Goal: Task Accomplishment & Management: Complete application form

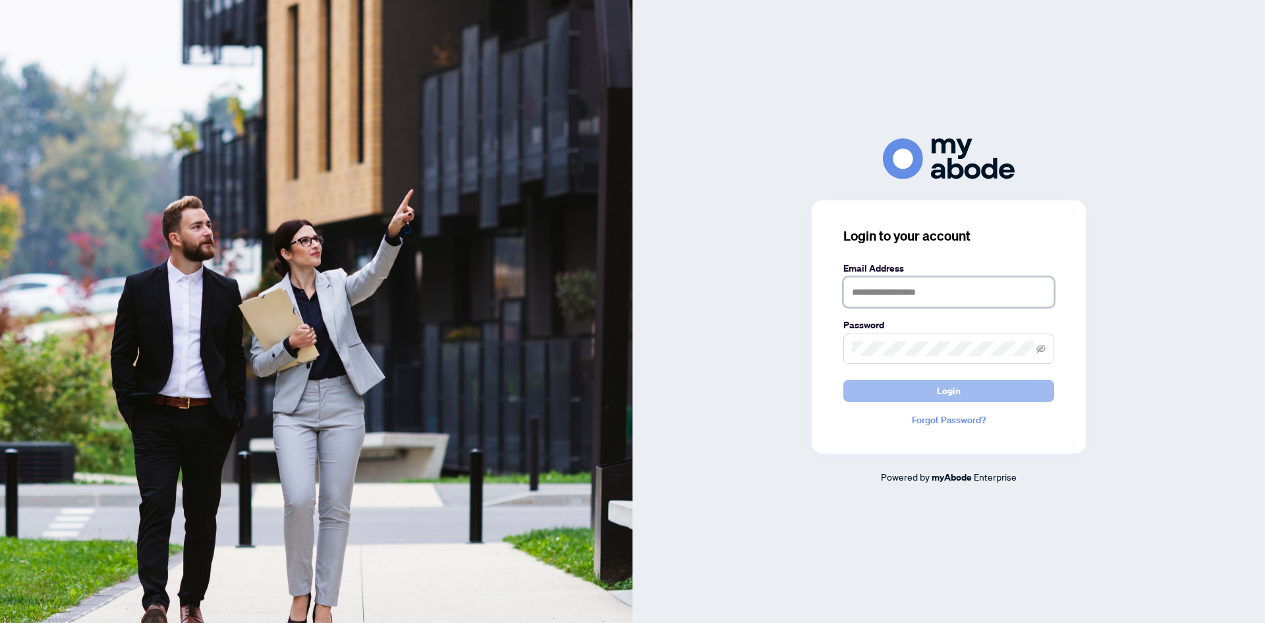
type input "**********"
click at [971, 387] on button "Login" at bounding box center [949, 391] width 211 height 22
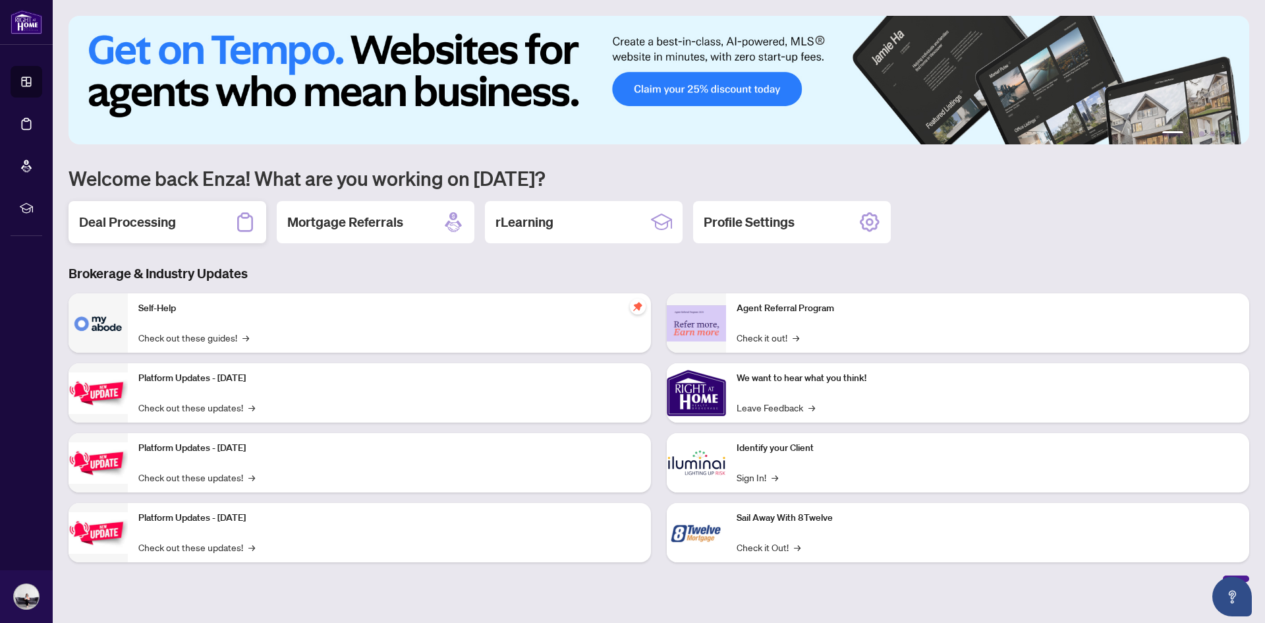
click at [167, 221] on h2 "Deal Processing" at bounding box center [127, 222] width 97 height 18
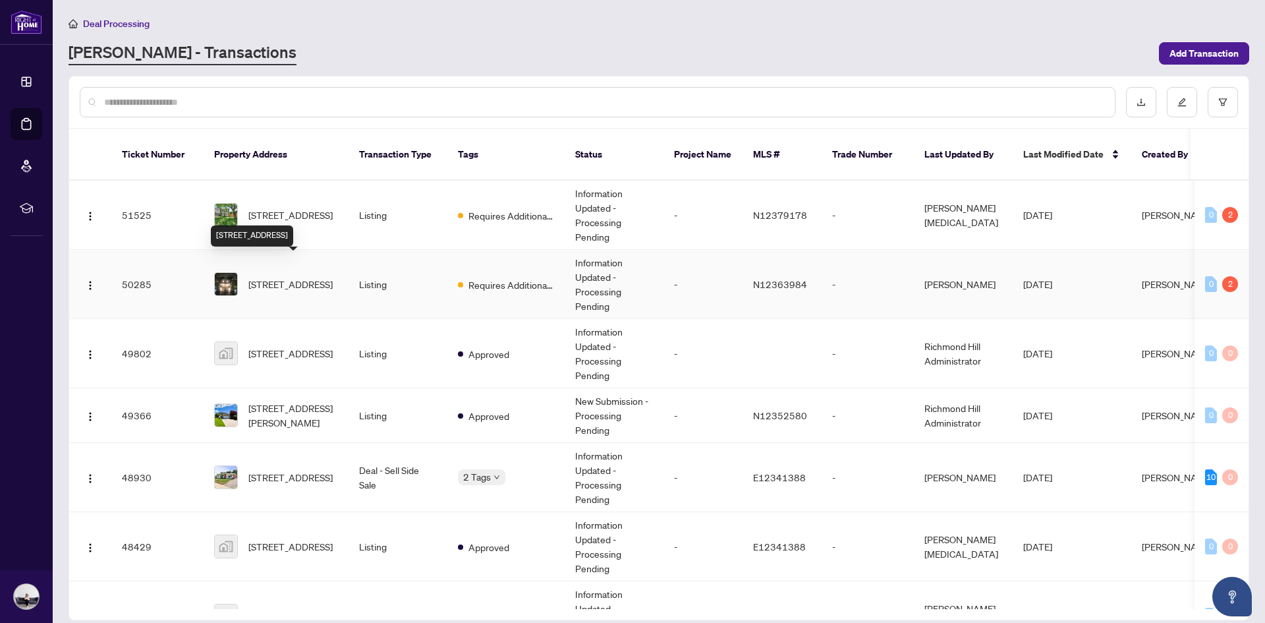
click at [279, 277] on span "[STREET_ADDRESS]" at bounding box center [290, 284] width 84 height 14
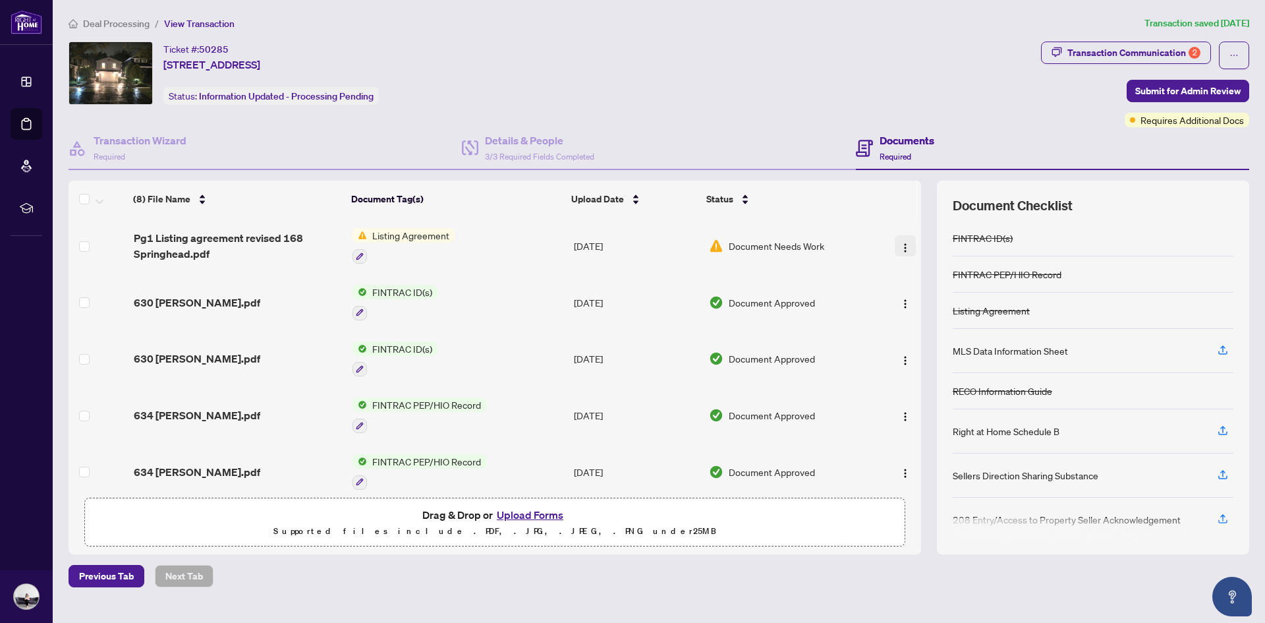
click at [900, 243] on img "button" at bounding box center [905, 248] width 11 height 11
click at [237, 237] on span "Pg1 Listing agreement revised 168 Springhead.pdf" at bounding box center [238, 246] width 209 height 32
click at [1129, 57] on div "Transaction Communication 2" at bounding box center [1134, 52] width 133 height 21
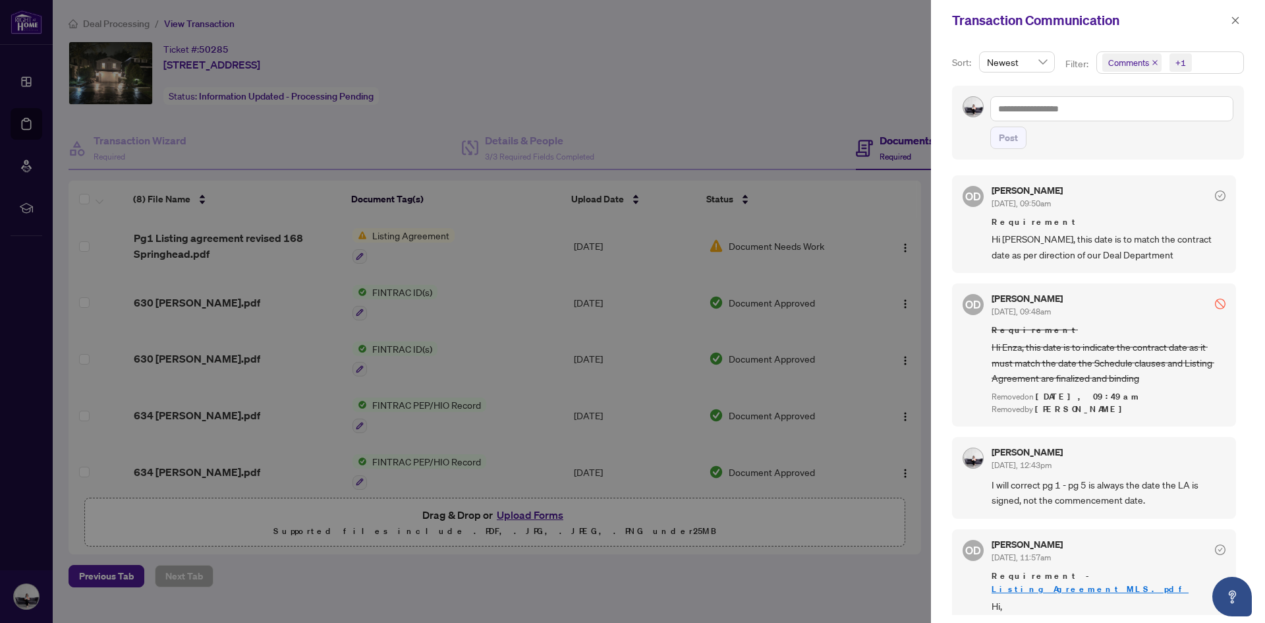
click at [803, 109] on div at bounding box center [632, 311] width 1265 height 623
click at [899, 246] on div at bounding box center [632, 311] width 1265 height 623
click at [260, 239] on div at bounding box center [632, 311] width 1265 height 623
click at [223, 244] on div at bounding box center [632, 311] width 1265 height 623
click at [1232, 20] on icon "close" at bounding box center [1235, 20] width 9 height 9
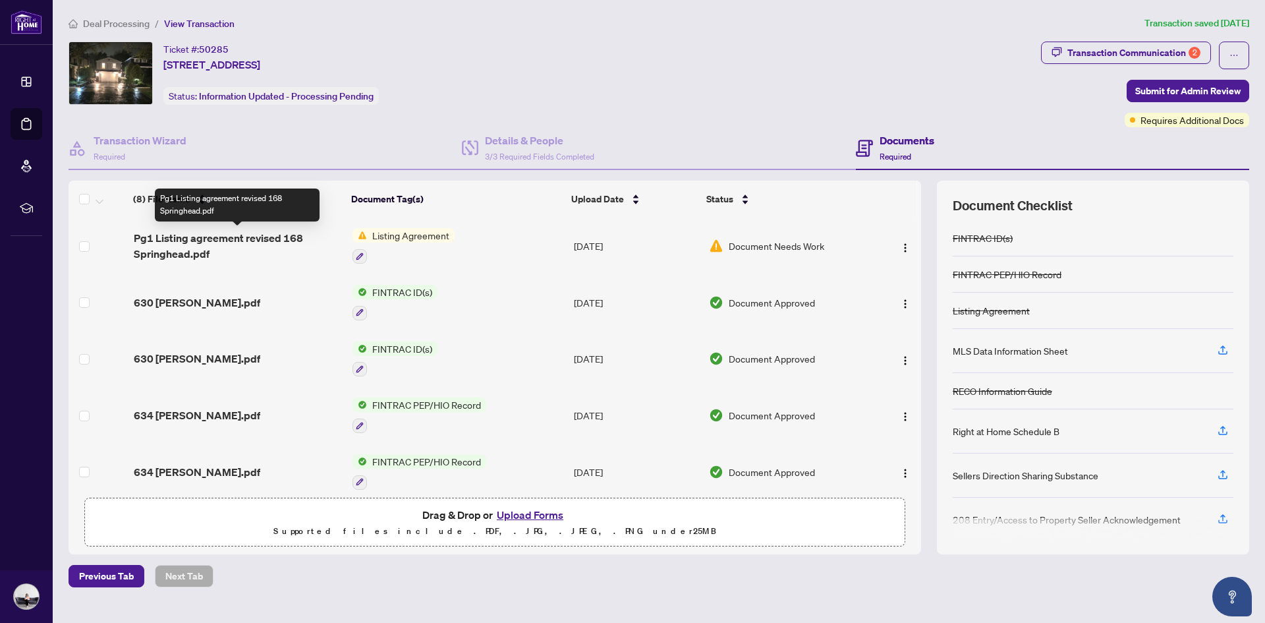
click at [255, 242] on span "Pg1 Listing agreement revised 168 Springhead.pdf" at bounding box center [238, 246] width 209 height 32
click at [553, 514] on button "Upload Forms" at bounding box center [530, 514] width 74 height 17
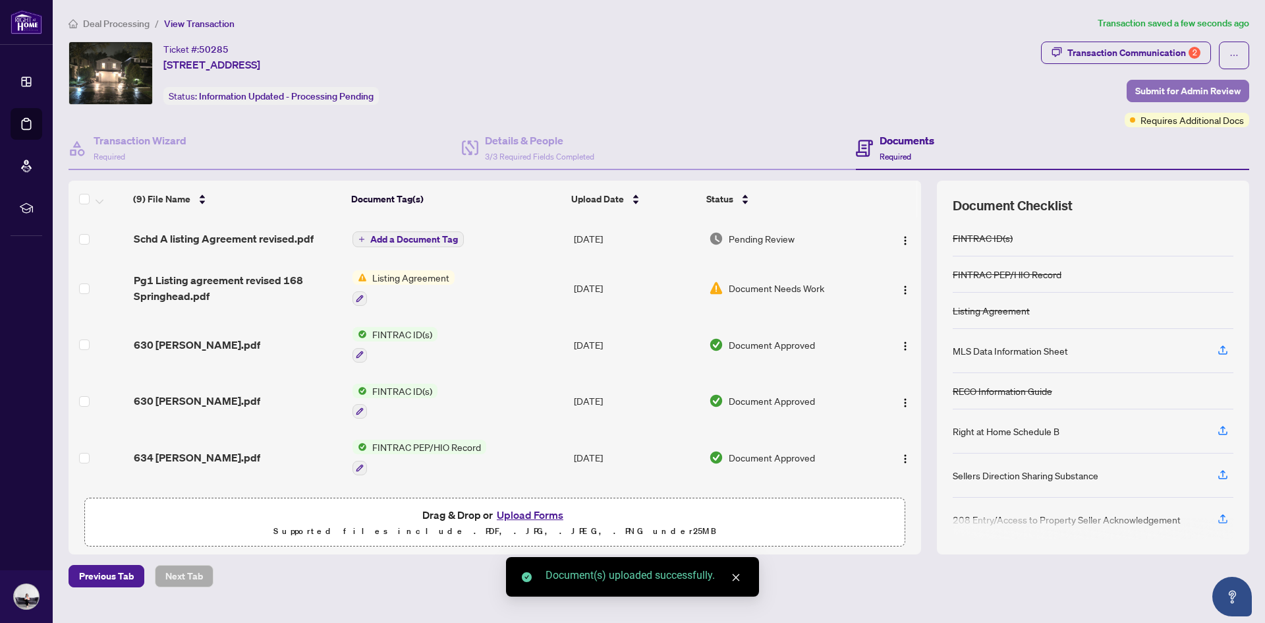
click at [1201, 87] on span "Submit for Admin Review" at bounding box center [1187, 90] width 105 height 21
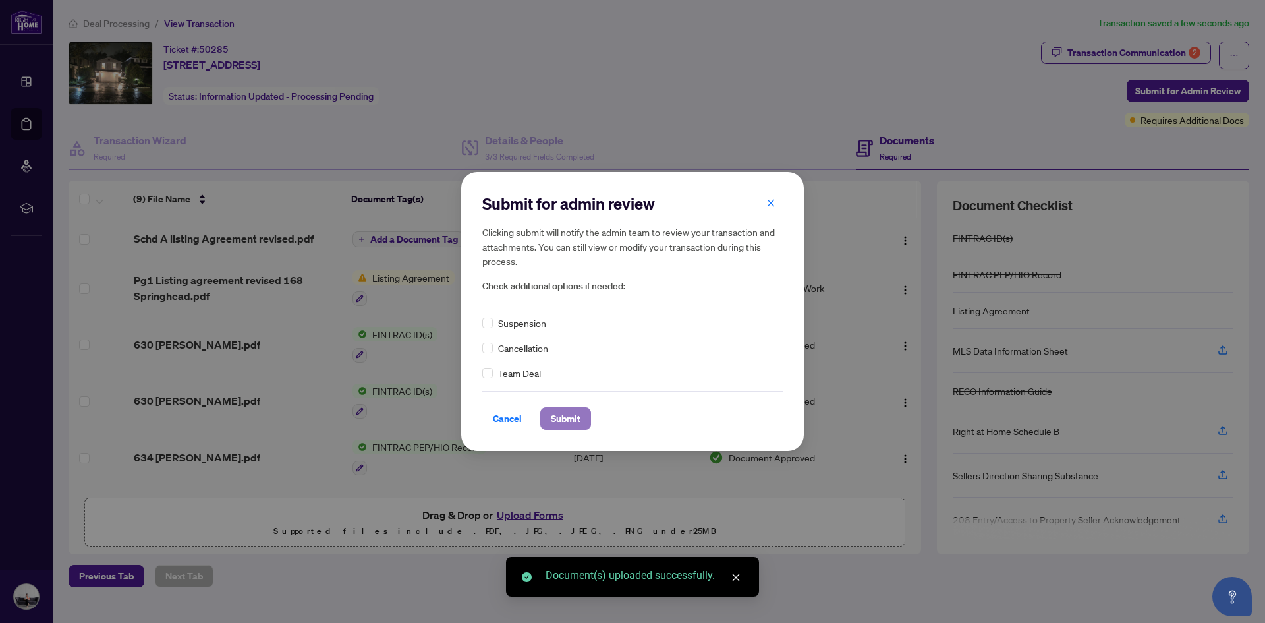
click at [558, 415] on span "Submit" at bounding box center [566, 418] width 30 height 21
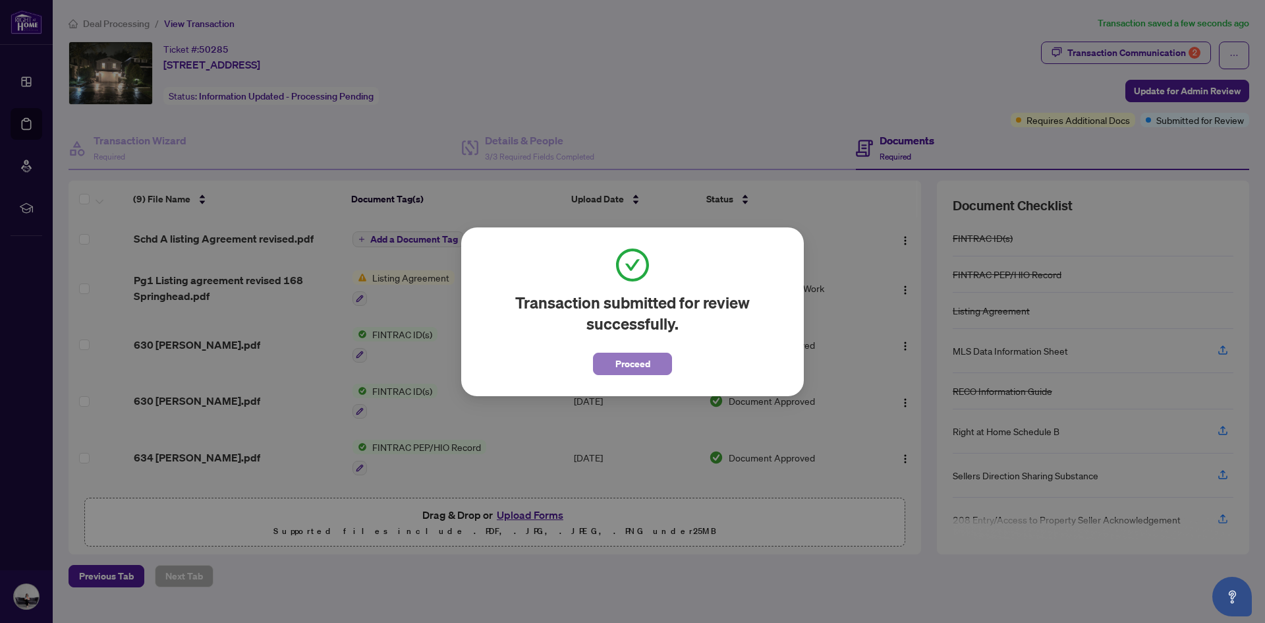
click at [641, 362] on span "Proceed" at bounding box center [632, 363] width 35 height 21
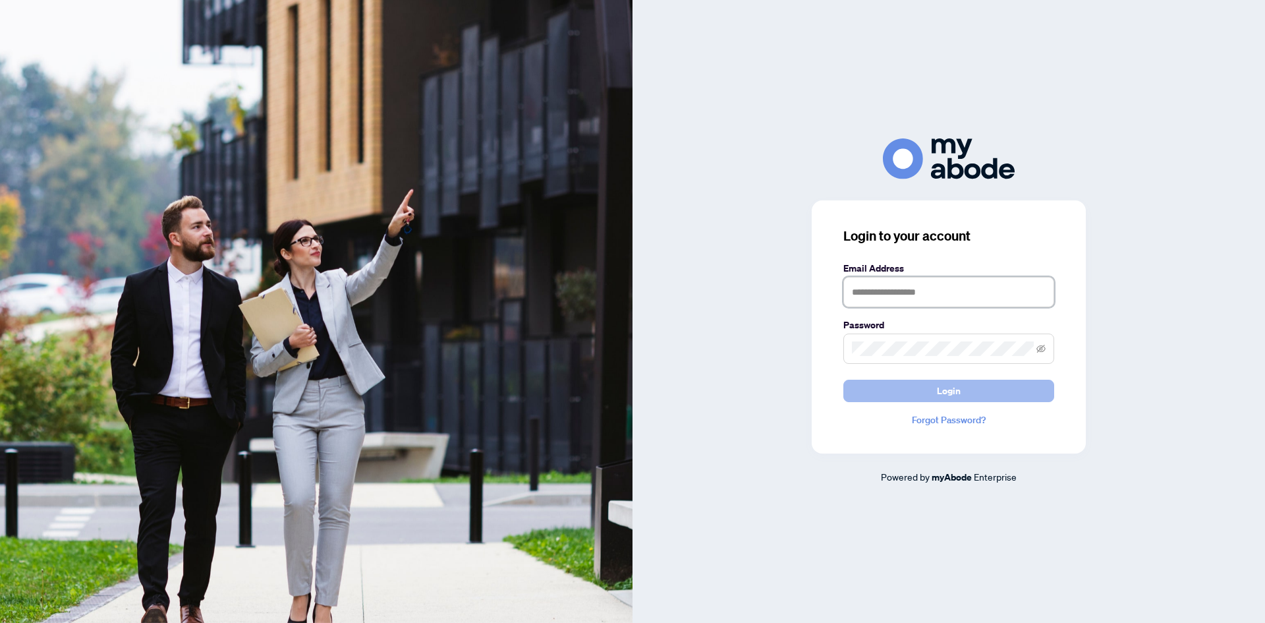
type input "**********"
click at [942, 397] on span "Login" at bounding box center [949, 390] width 24 height 21
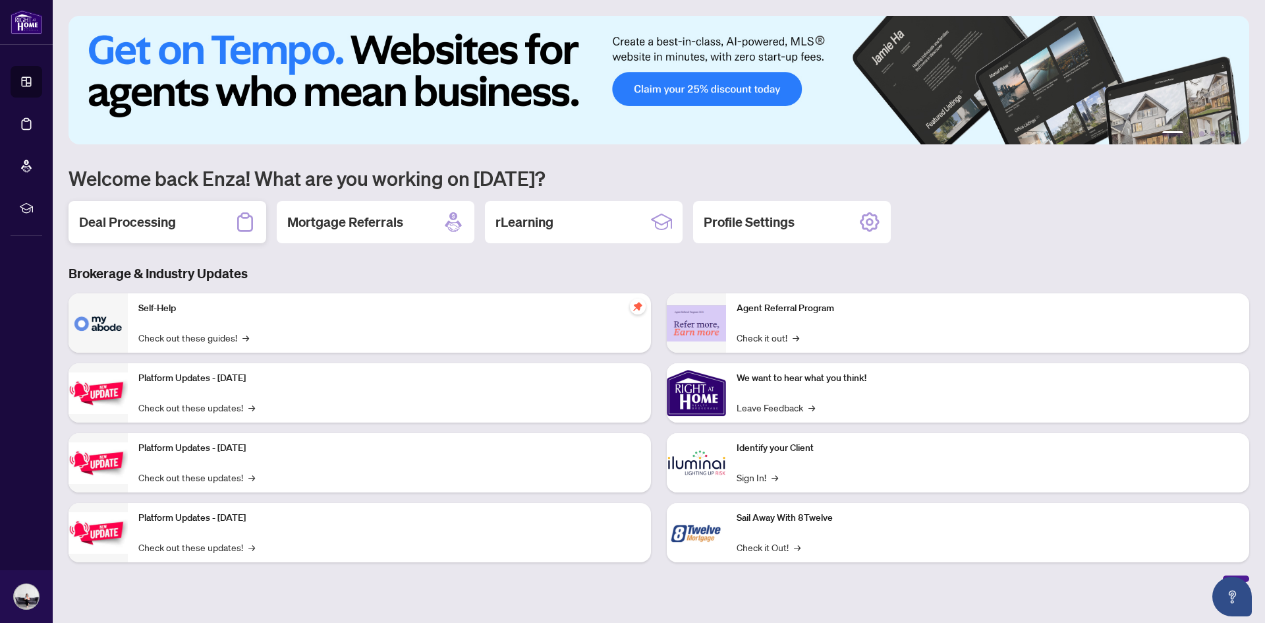
click at [143, 227] on h2 "Deal Processing" at bounding box center [127, 222] width 97 height 18
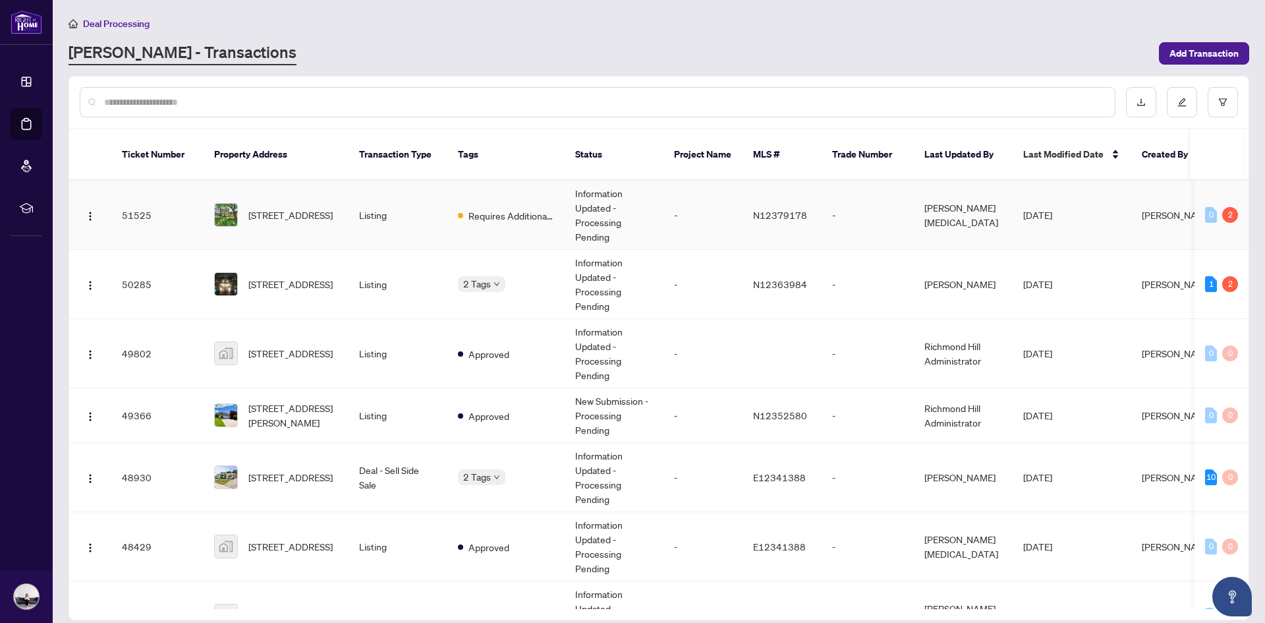
click at [299, 208] on span "[STREET_ADDRESS]" at bounding box center [290, 215] width 84 height 14
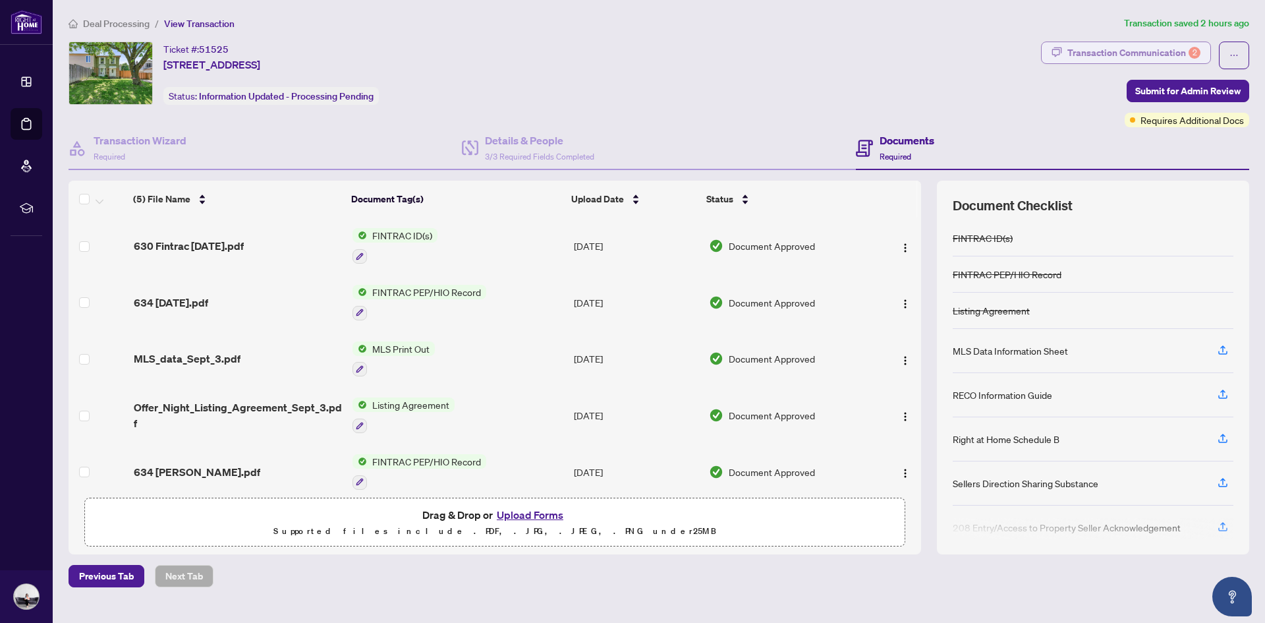
click at [1152, 49] on div "Transaction Communication 2" at bounding box center [1134, 52] width 133 height 21
